Goal: Check status: Check status

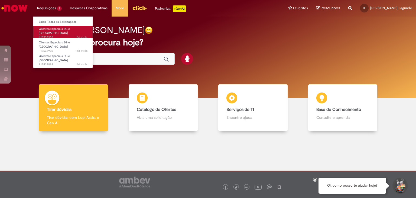
click at [43, 35] on span "16d atrás 16 dias atrás R13538958" at bounding box center [63, 37] width 49 height 4
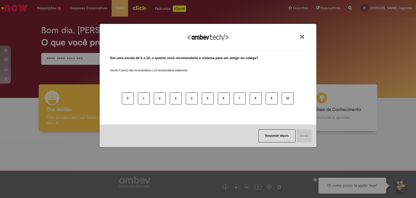
click at [304, 37] on img "Close" at bounding box center [302, 37] width 4 height 4
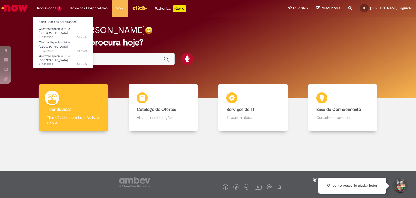
click at [52, 12] on li "Requisições 3 Exibir Todas as Solicitações Clientes Especiais EG e AS 16d atrás…" at bounding box center [49, 8] width 33 height 16
click at [53, 29] on span "Clientes Especiais EG e [GEOGRAPHIC_DATA]" at bounding box center [54, 31] width 31 height 8
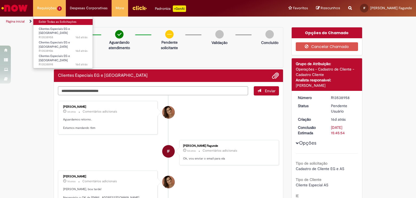
click at [61, 24] on link "Exibir Todas as Solicitações" at bounding box center [63, 22] width 60 height 6
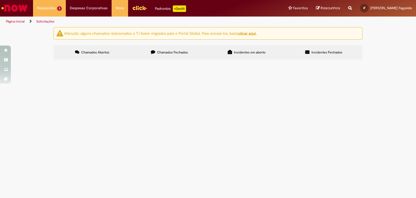
click at [174, 53] on span "Chamados Fechados" at bounding box center [172, 52] width 31 height 4
click at [0, 0] on td "Desativação de lojas" at bounding box center [0, 0] width 0 height 0
click at [0, 0] on span "Desativação de lojas" at bounding box center [0, 0] width 0 height 0
